Goal: Information Seeking & Learning: Learn about a topic

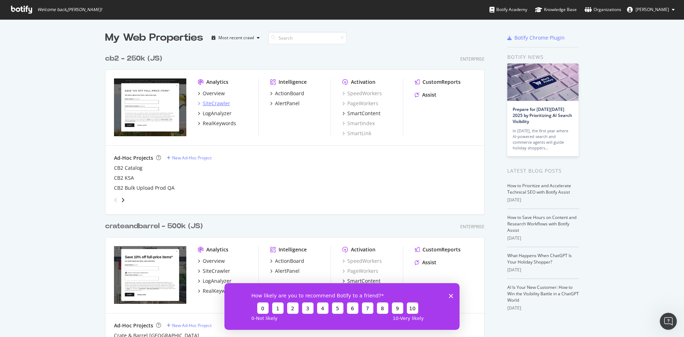
click at [223, 104] on div "SiteCrawler" at bounding box center [216, 103] width 27 height 7
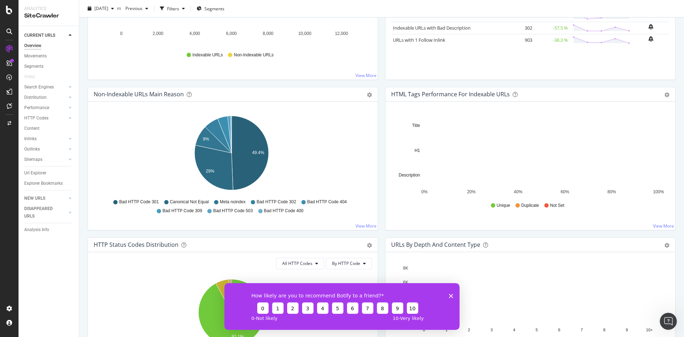
scroll to position [178, 0]
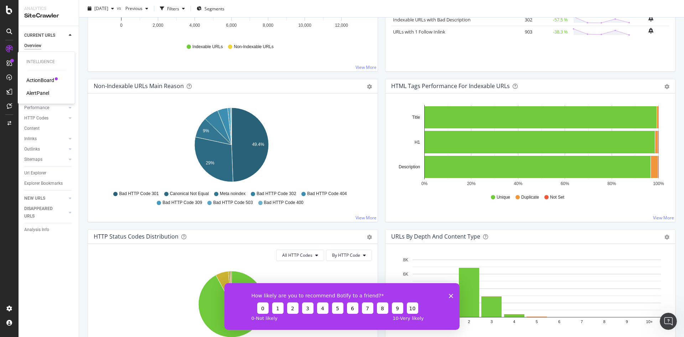
click at [41, 78] on div "ActionBoard" at bounding box center [40, 80] width 28 height 7
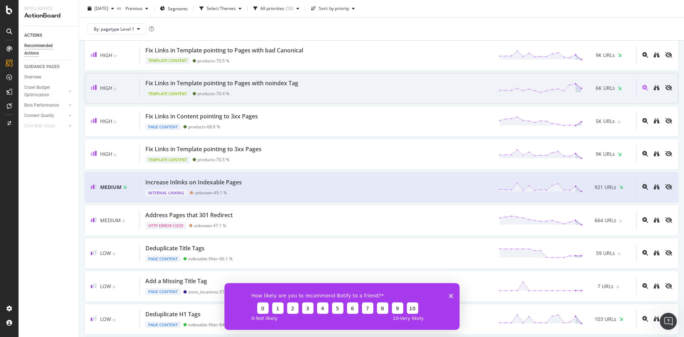
scroll to position [570, 0]
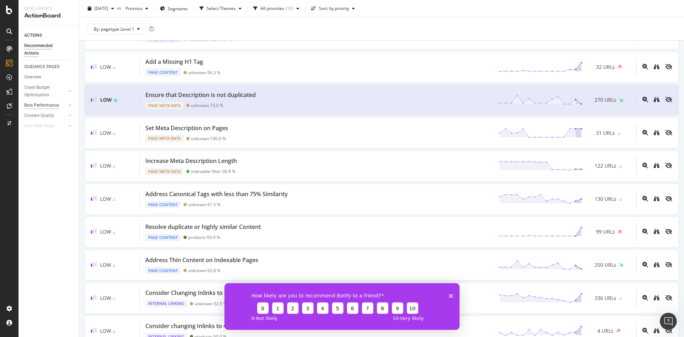
click at [48, 105] on div "Bots Performance" at bounding box center [41, 105] width 35 height 7
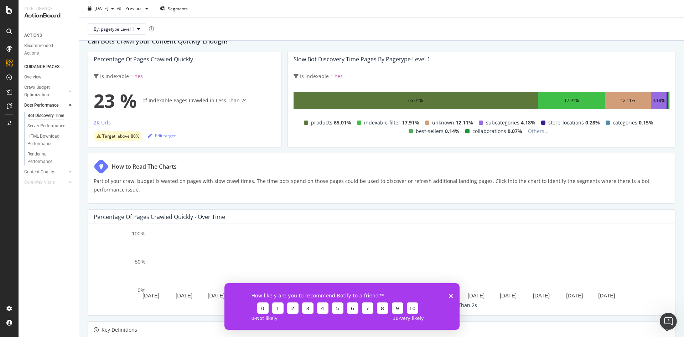
scroll to position [107, 0]
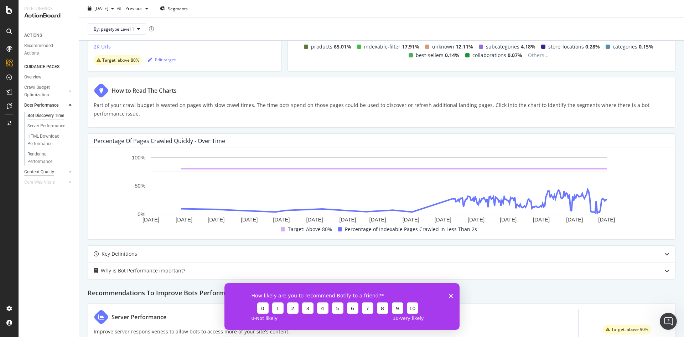
click at [43, 172] on div "Content Quality" at bounding box center [39, 171] width 30 height 7
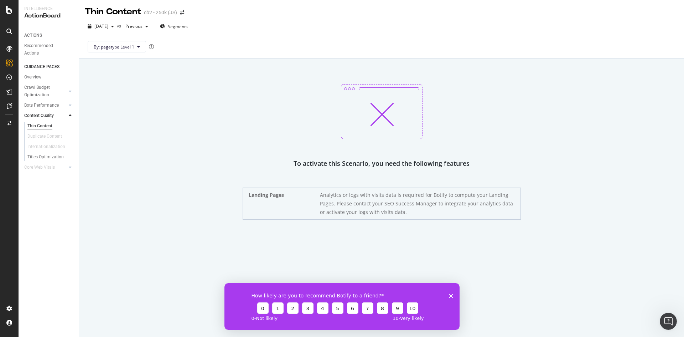
click at [11, 12] on icon at bounding box center [9, 10] width 6 height 9
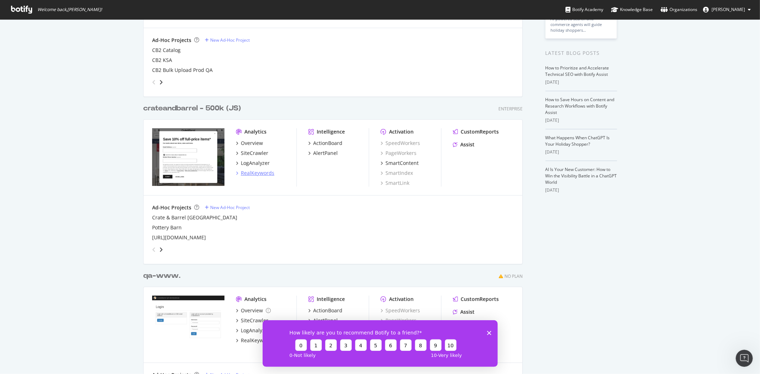
scroll to position [119, 0]
click at [250, 151] on div "SiteCrawler" at bounding box center [254, 152] width 27 height 7
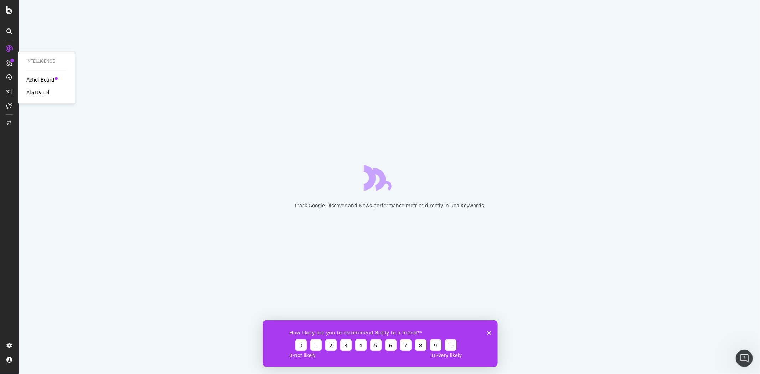
click at [28, 78] on div "ActionBoard" at bounding box center [40, 80] width 28 height 7
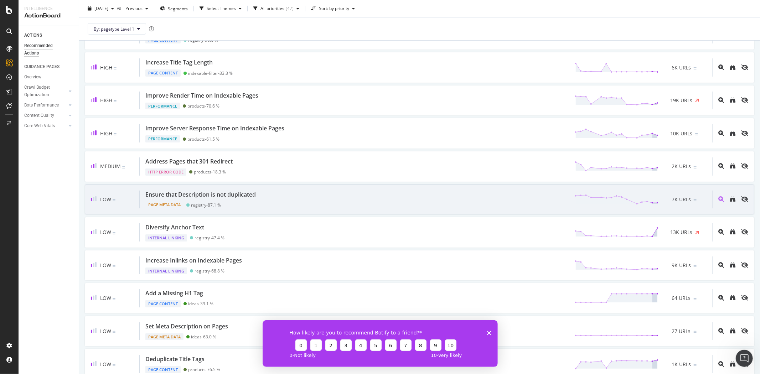
scroll to position [158, 0]
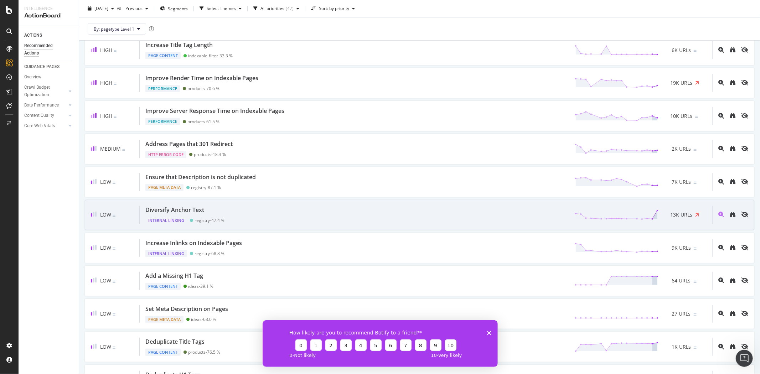
click at [290, 221] on div "Diversify Anchor Text Internal Linking registry - 47.4 % 13K URLs" at bounding box center [426, 215] width 573 height 18
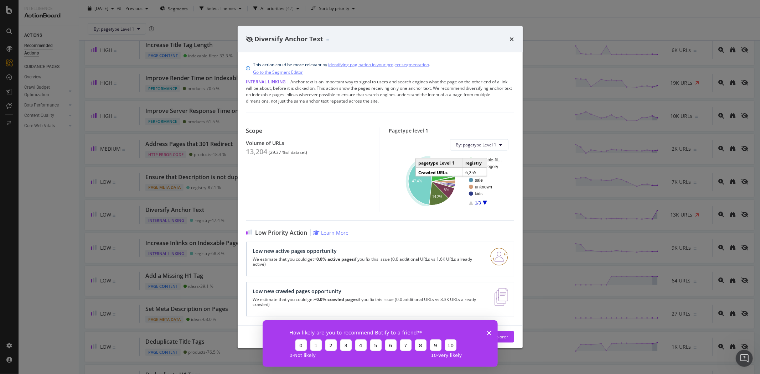
drag, startPoint x: 419, startPoint y: 166, endPoint x: 422, endPoint y: 180, distance: 14.5
click at [422, 180] on text "47.4%" at bounding box center [417, 181] width 10 height 4
click at [507, 30] on div "Diversify Anchor Text" at bounding box center [380, 39] width 285 height 26
click at [512, 36] on icon "times" at bounding box center [512, 39] width 4 height 6
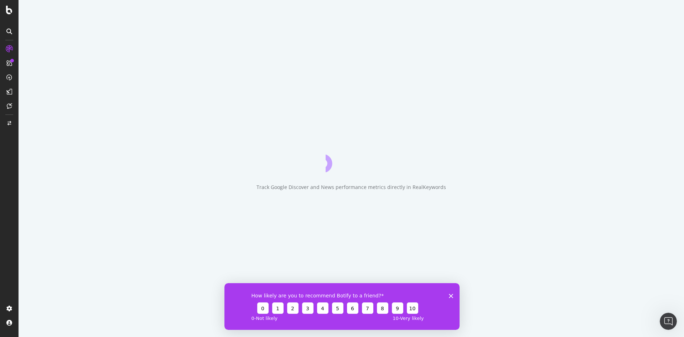
click at [451, 298] on div "How likely are you to recommend Botify to a friend? 0 1 2 3 4 5 6 7 8 9 10 0 - …" at bounding box center [341, 306] width 235 height 47
click at [450, 296] on polygon "Close survey" at bounding box center [451, 295] width 4 height 4
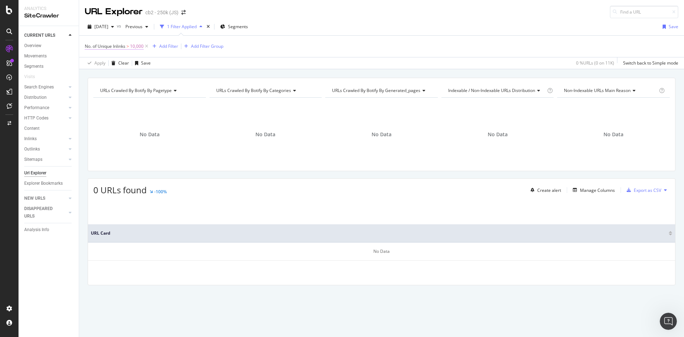
click at [138, 48] on span "10,000" at bounding box center [137, 46] width 14 height 10
click at [115, 86] on span "Greater than" at bounding box center [104, 86] width 26 height 6
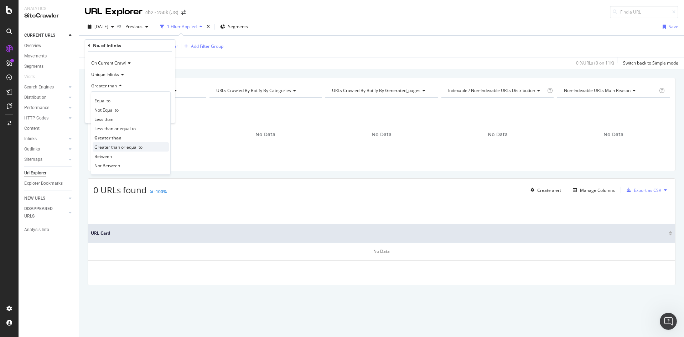
click at [130, 148] on span "Greater than or equal to" at bounding box center [118, 147] width 48 height 6
click at [153, 113] on icon "button" at bounding box center [153, 114] width 4 height 4
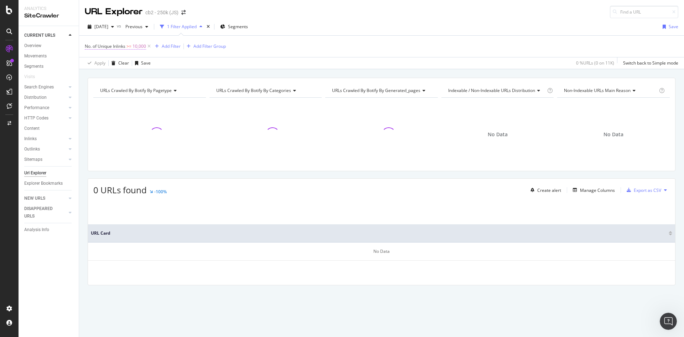
click at [131, 45] on span ">=" at bounding box center [129, 46] width 5 height 6
click at [116, 96] on input "10000" at bounding box center [130, 98] width 78 height 11
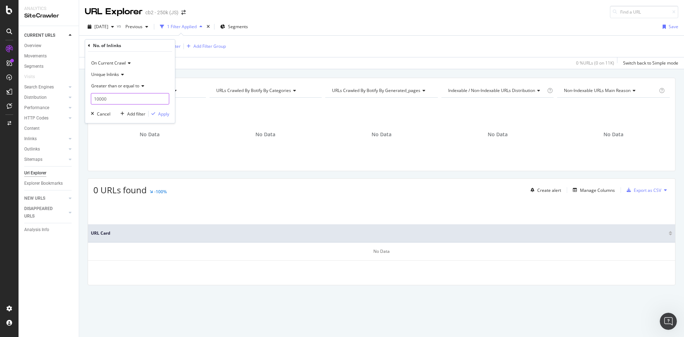
click at [116, 96] on input "10000" at bounding box center [130, 98] width 78 height 11
type input "8000"
click at [169, 117] on div "Add filter Apply" at bounding box center [144, 113] width 52 height 7
click at [160, 118] on div "On Current Crawl Unique Inlinks Greater than or equal to 8000 Cancel Add filter…" at bounding box center [130, 87] width 90 height 71
click at [154, 117] on div "Apply" at bounding box center [159, 113] width 21 height 6
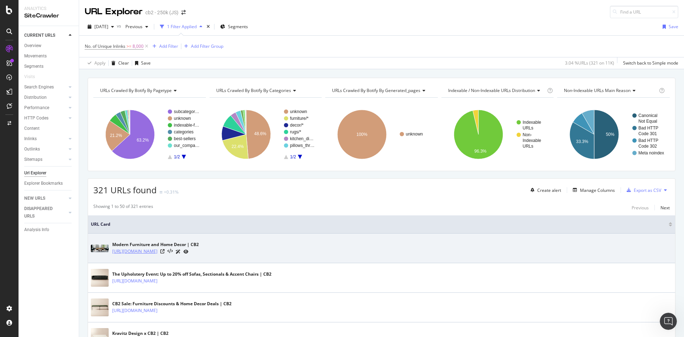
click at [135, 250] on link "https://www.cb2.com/" at bounding box center [134, 251] width 45 height 7
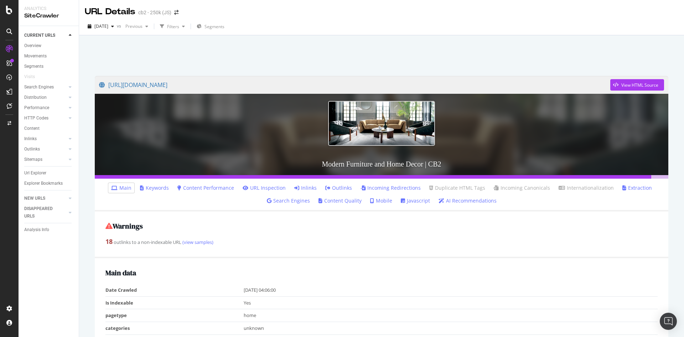
click at [635, 220] on div "Warnings 18 outlinks to a non-indexable URL (view samples)" at bounding box center [382, 234] width 574 height 47
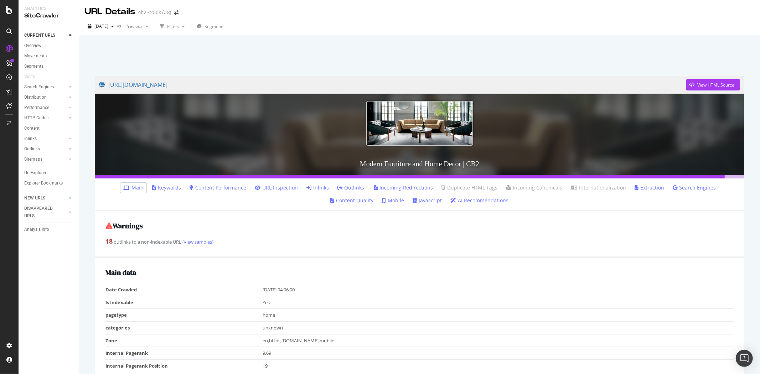
click at [684, 11] on div "URL Details cb2 - 250k (JS)" at bounding box center [419, 9] width 681 height 18
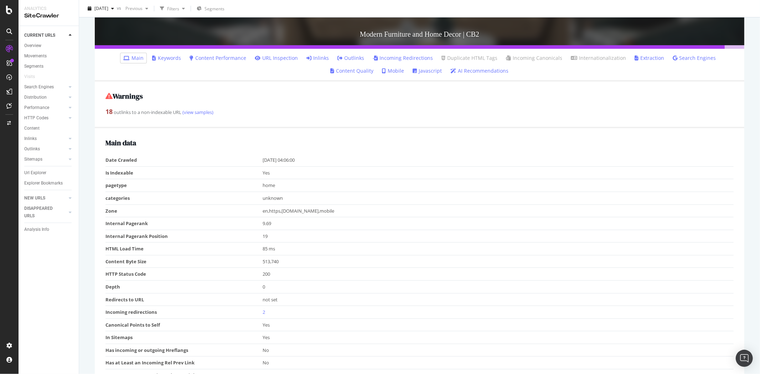
scroll to position [158, 0]
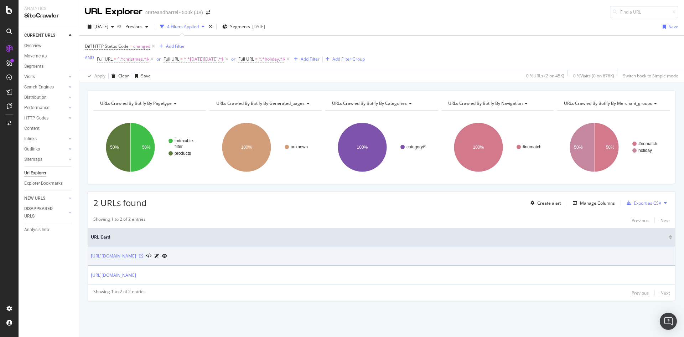
click at [143, 257] on icon at bounding box center [141, 256] width 4 height 4
click at [136, 259] on link "https://www.crateandbarrel.com/holiday/fall-home-decor-shop/1/filters/fall-pump…" at bounding box center [113, 255] width 45 height 7
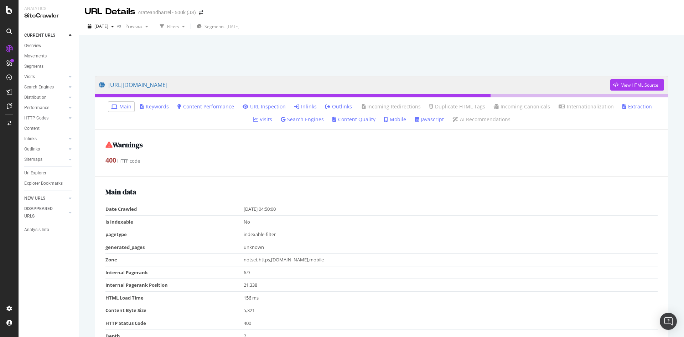
click at [296, 107] on link "Inlinks" at bounding box center [305, 106] width 22 height 7
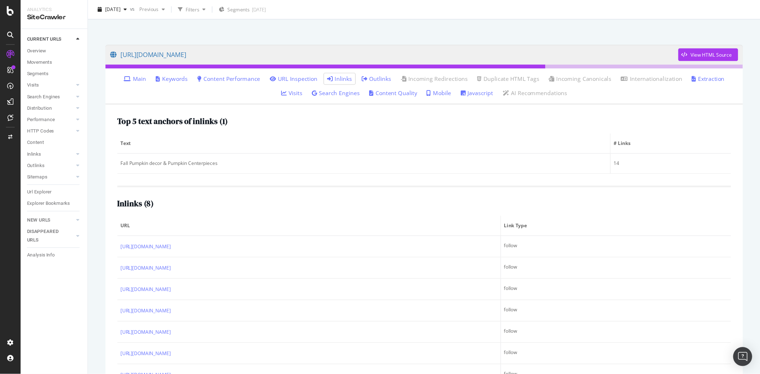
scroll to position [36, 0]
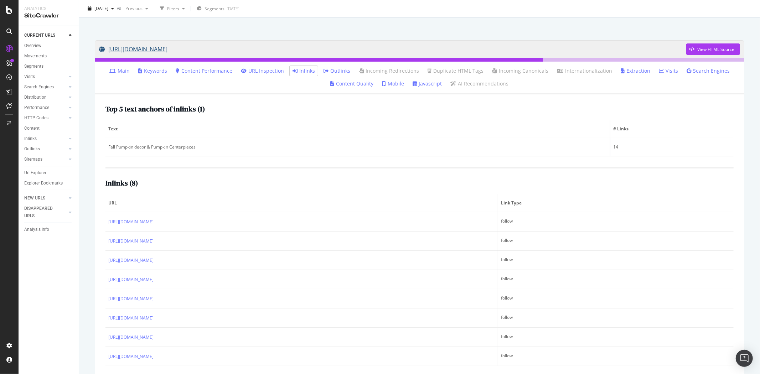
click at [339, 53] on link "[URL][DOMAIN_NAME]" at bounding box center [392, 49] width 587 height 18
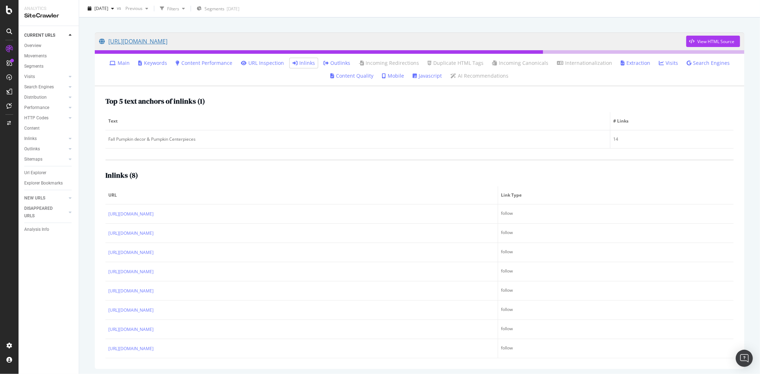
scroll to position [46, 0]
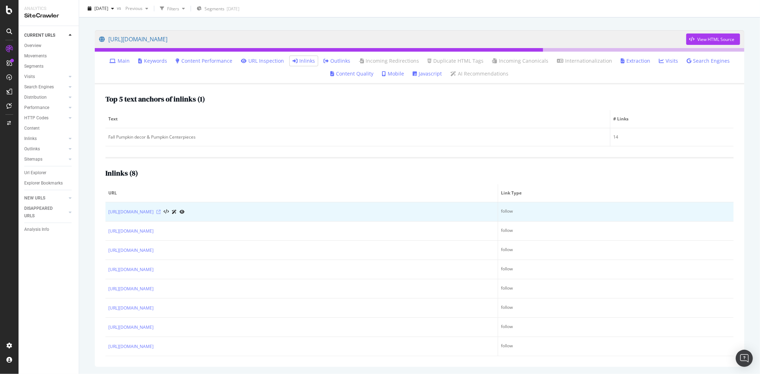
click at [161, 211] on icon at bounding box center [158, 212] width 4 height 4
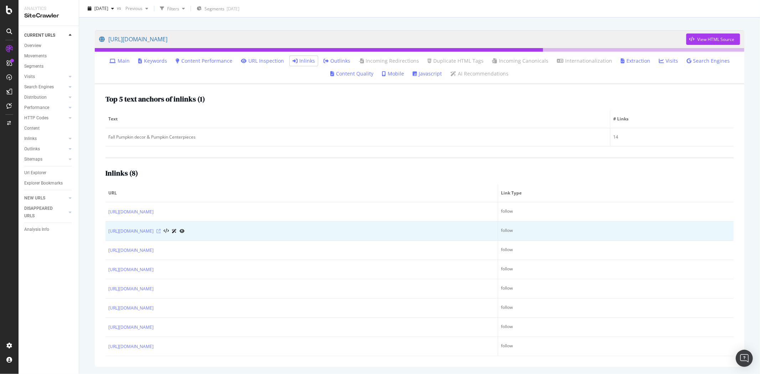
click at [161, 229] on icon at bounding box center [158, 231] width 4 height 4
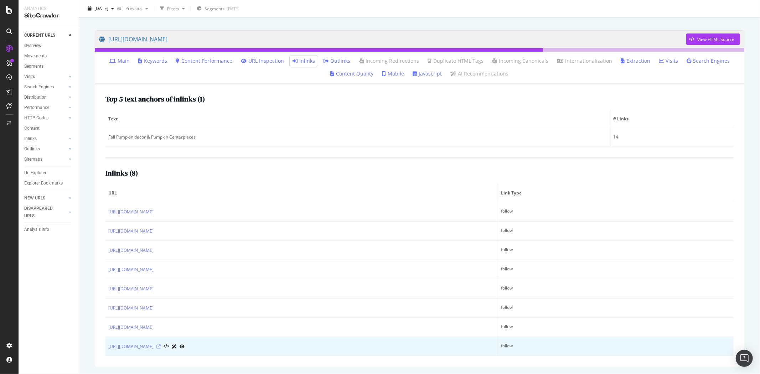
click at [161, 336] on icon at bounding box center [158, 347] width 4 height 4
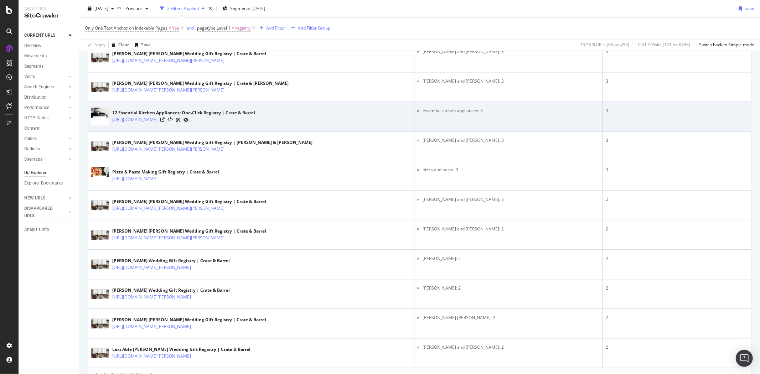
scroll to position [1382, 0]
